Goal: Task Accomplishment & Management: Manage account settings

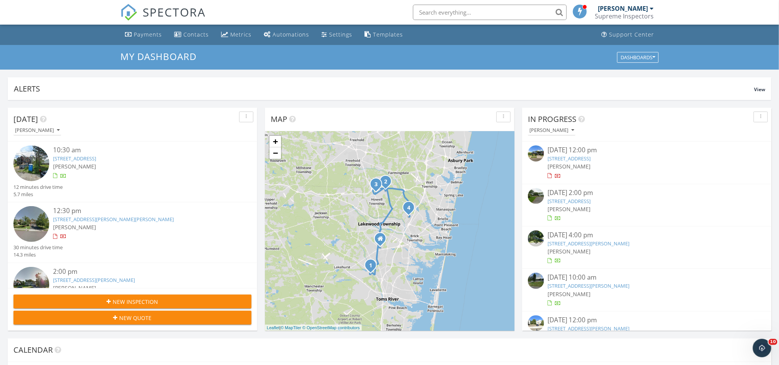
click at [585, 156] on link "[STREET_ADDRESS]" at bounding box center [569, 158] width 43 height 7
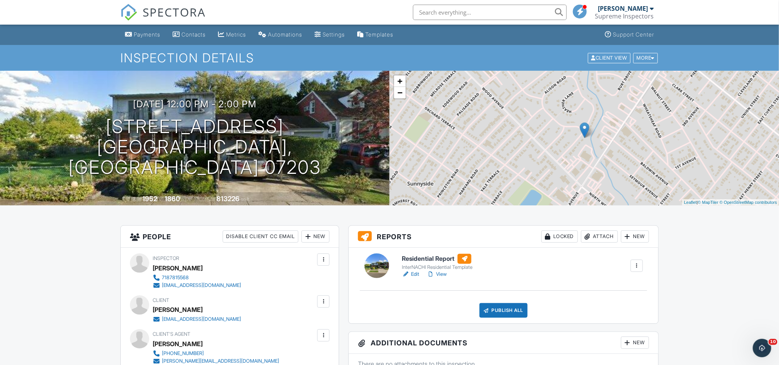
click at [417, 273] on link "Edit" at bounding box center [410, 274] width 17 height 8
